Goal: Navigation & Orientation: Understand site structure

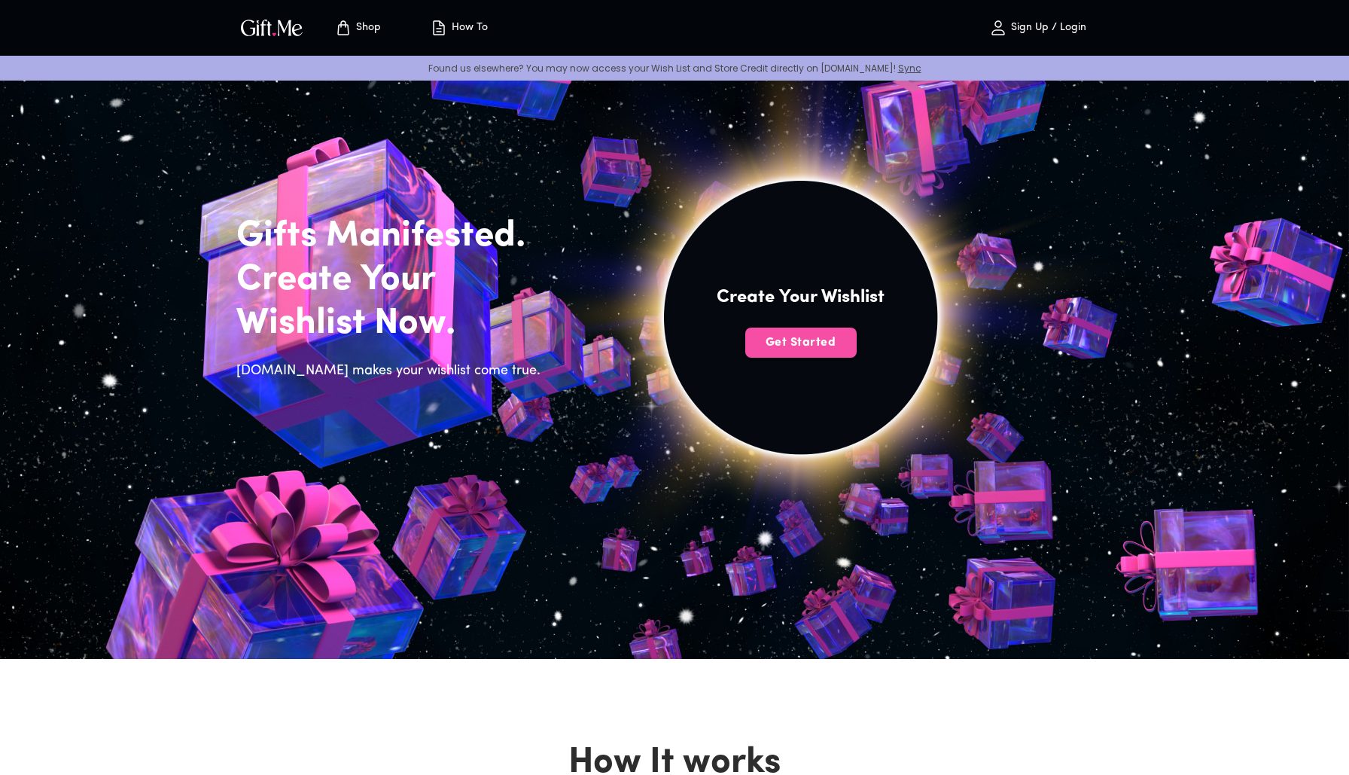
click at [798, 351] on button "Get Started" at bounding box center [801, 343] width 111 height 30
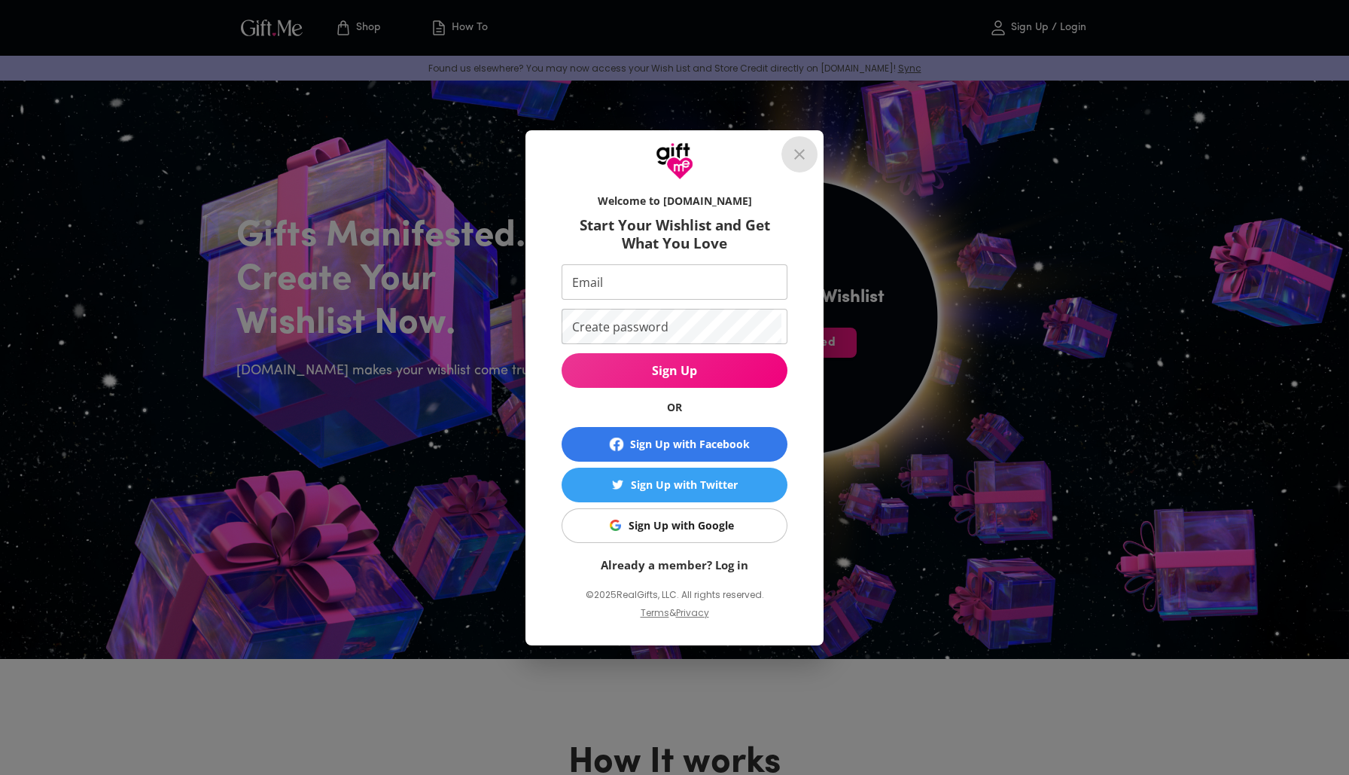
click at [798, 154] on icon "close" at bounding box center [799, 154] width 11 height 11
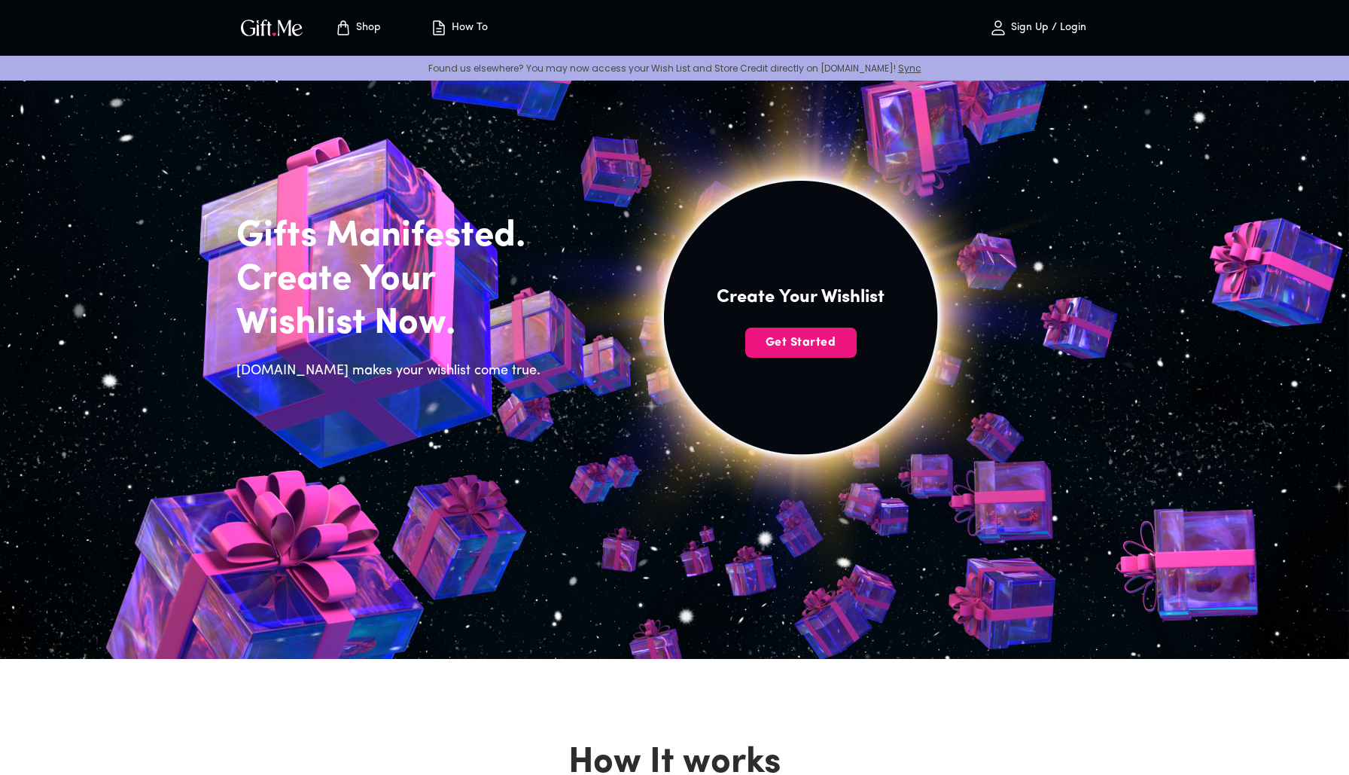
click at [367, 27] on p "Shop" at bounding box center [366, 28] width 29 height 13
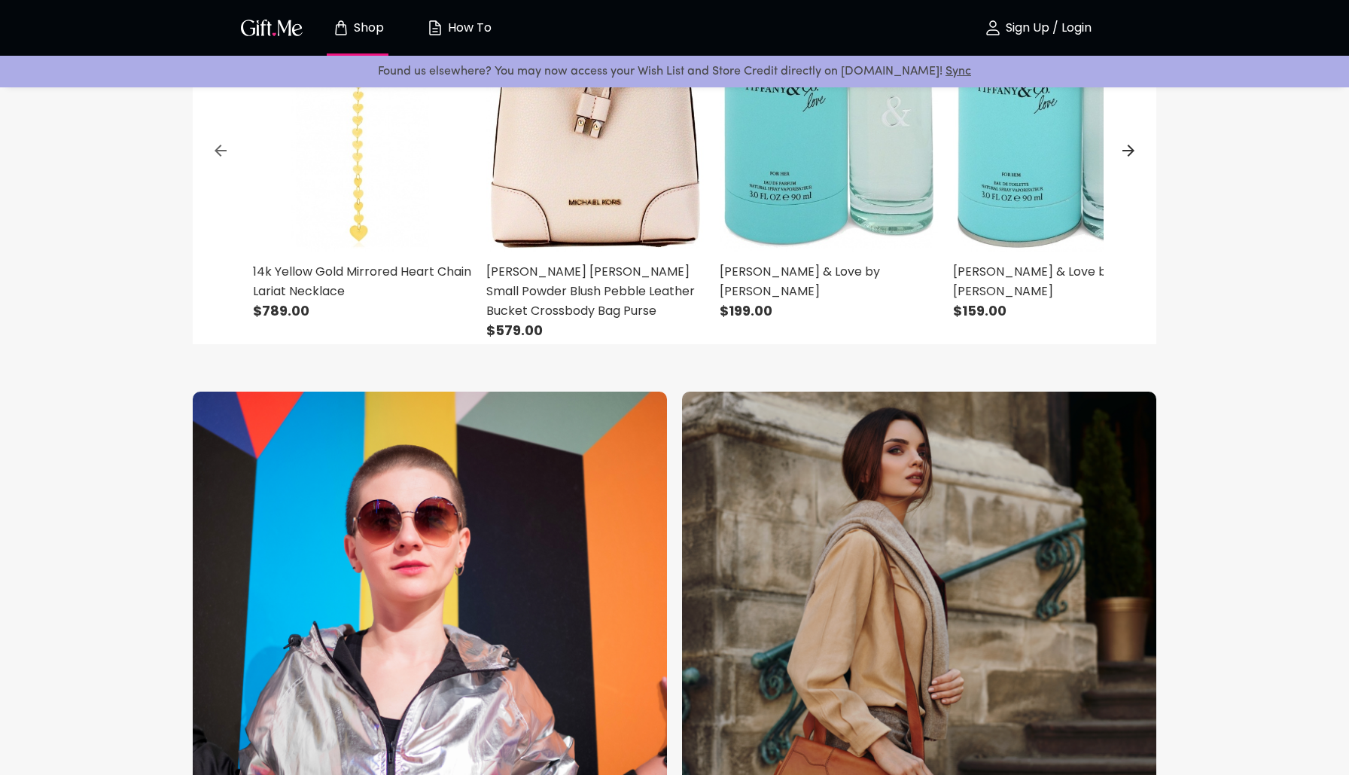
scroll to position [83, 0]
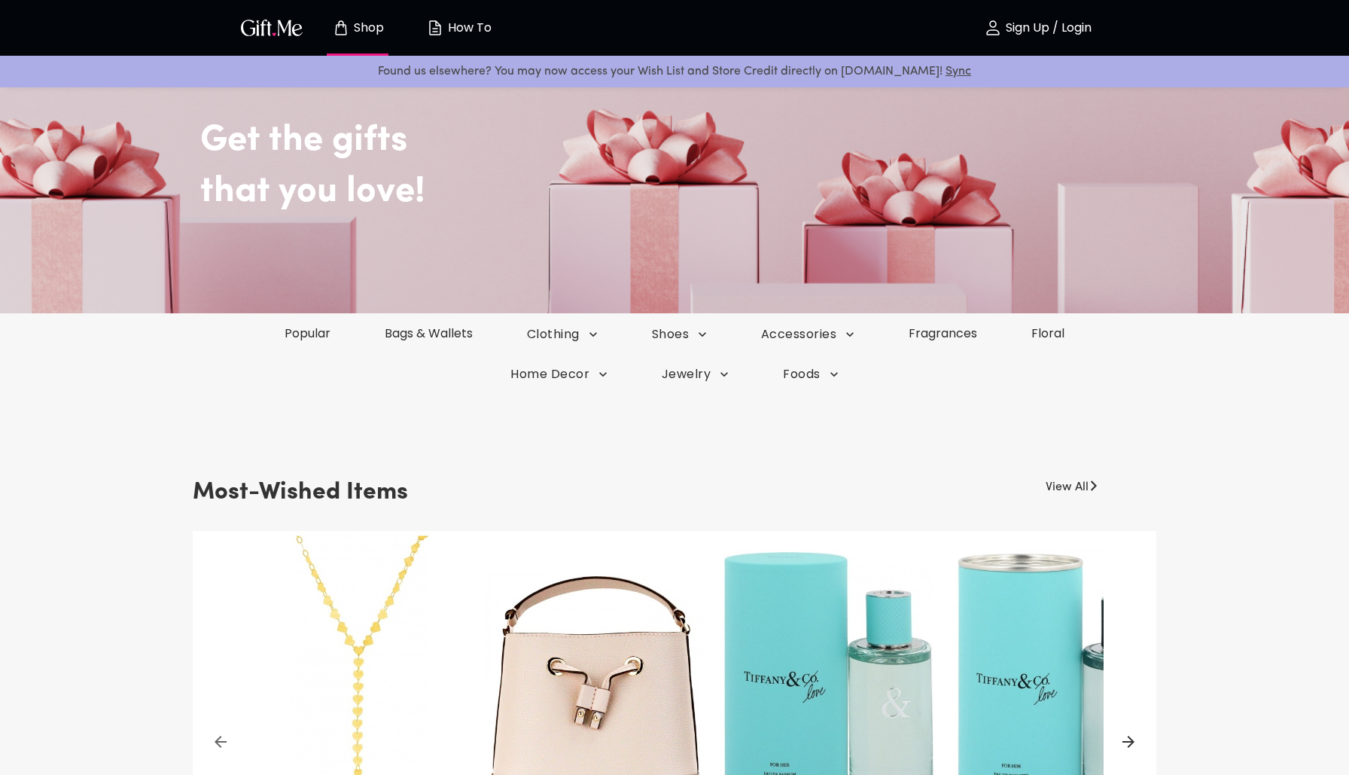
click at [461, 28] on p "How To" at bounding box center [467, 28] width 47 height 13
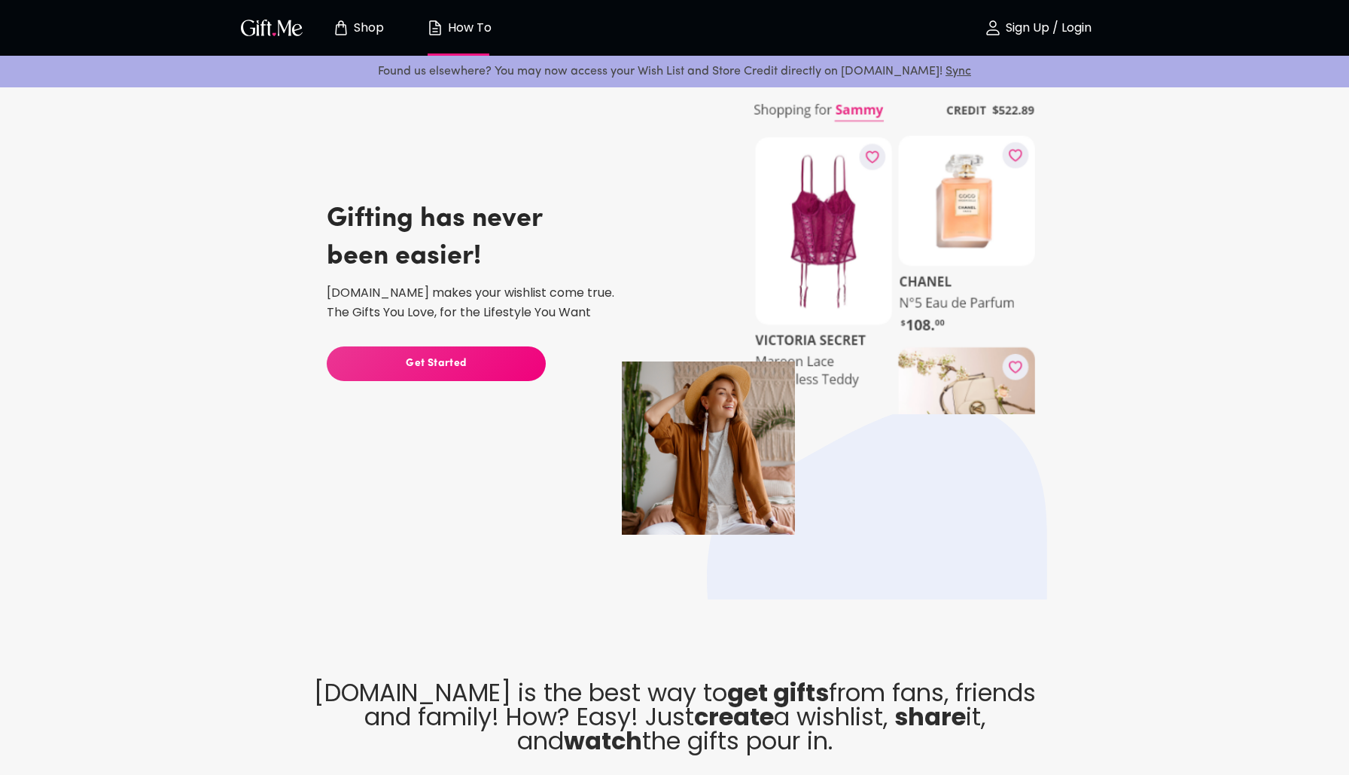
click at [450, 374] on button "Get Started" at bounding box center [436, 363] width 219 height 35
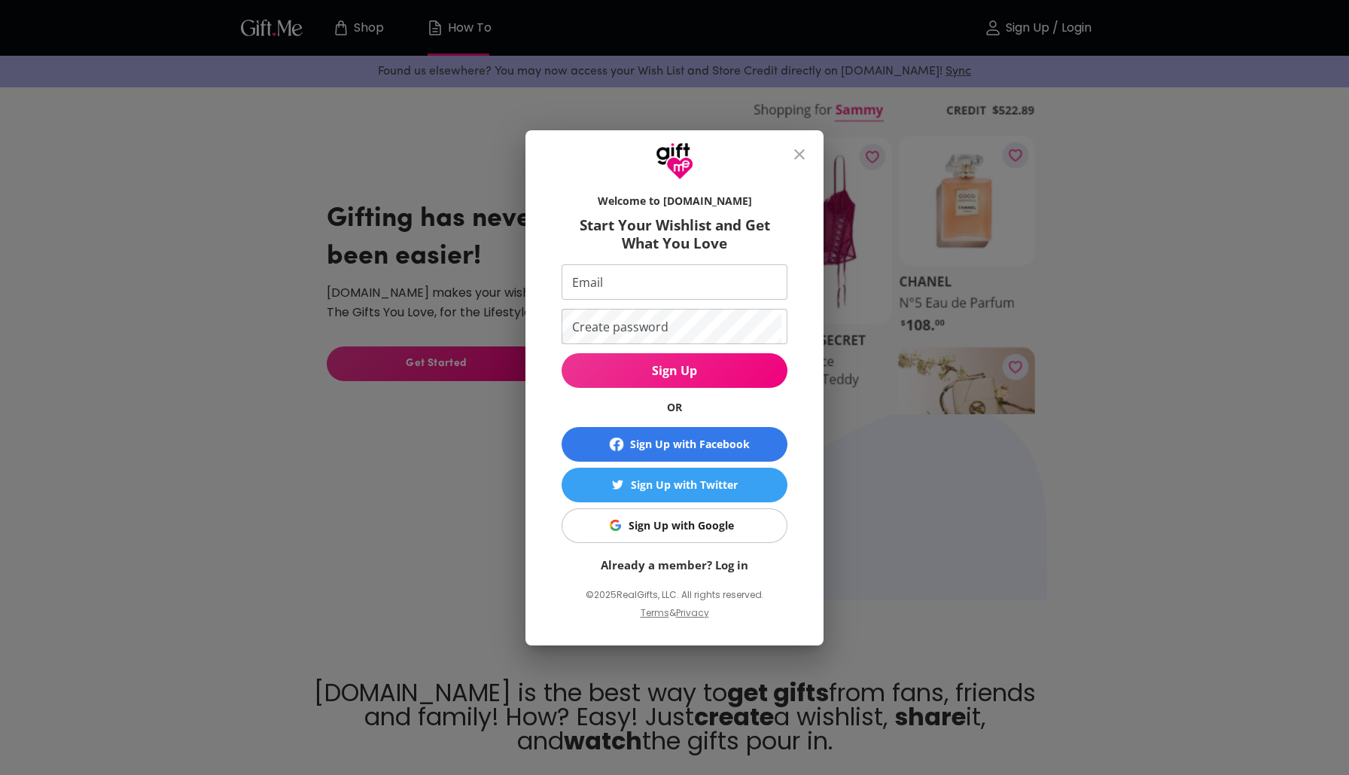
click at [786, 154] on button "close" at bounding box center [800, 154] width 36 height 36
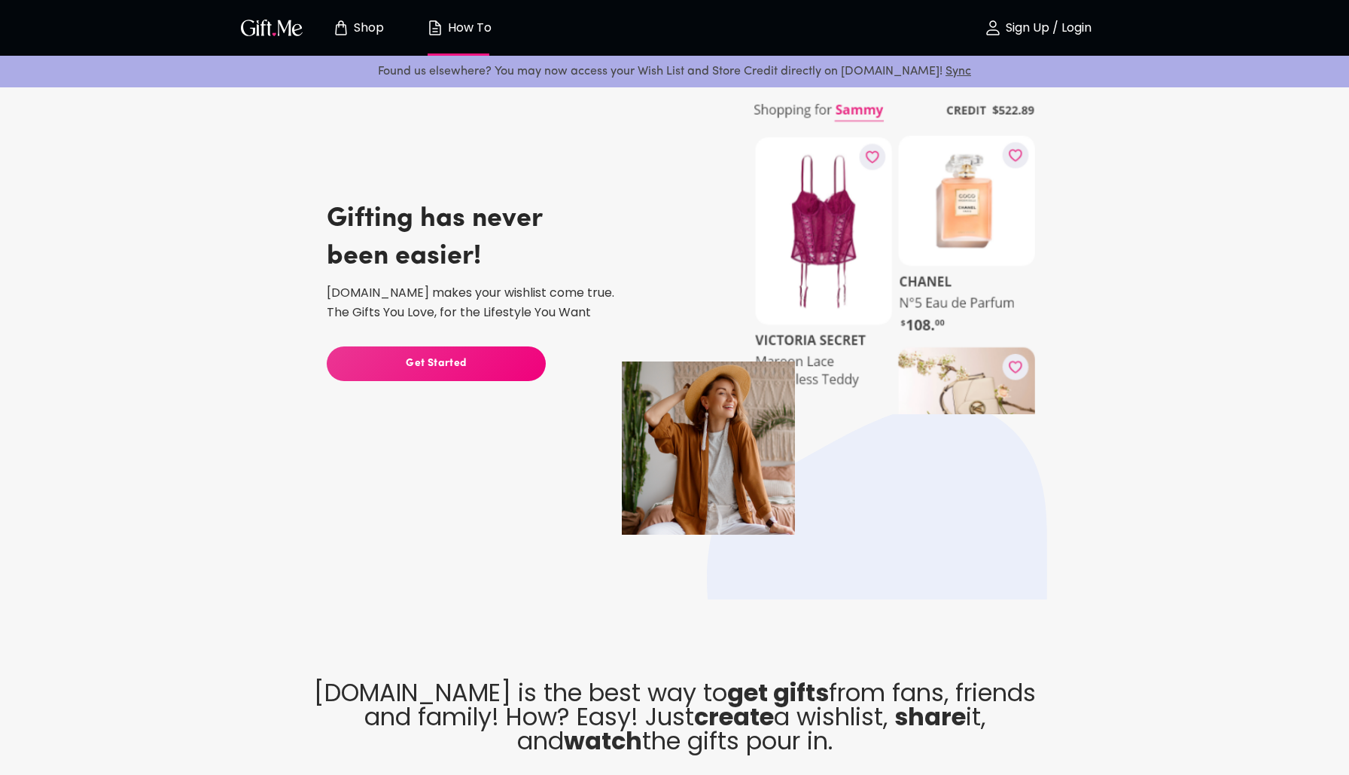
scroll to position [43, 0]
